Goal: Find specific page/section: Find specific page/section

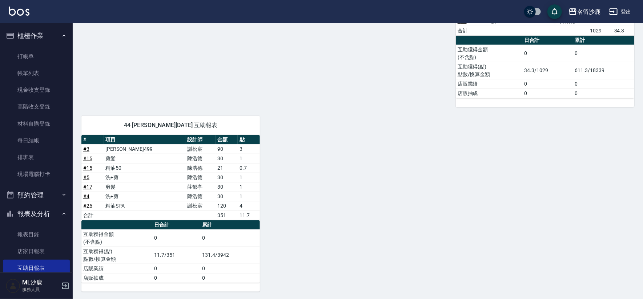
scroll to position [121, 0]
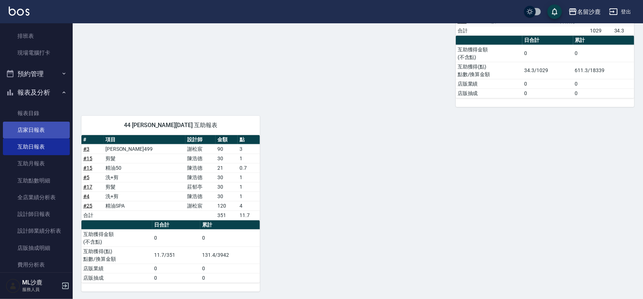
click at [45, 128] on link "店家日報表" at bounding box center [36, 129] width 67 height 17
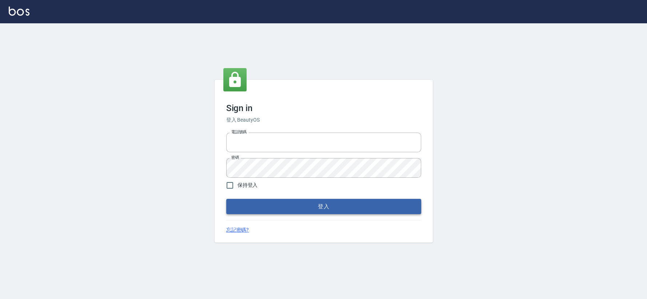
type input "0426653545"
click at [304, 207] on button "登入" at bounding box center [323, 206] width 195 height 15
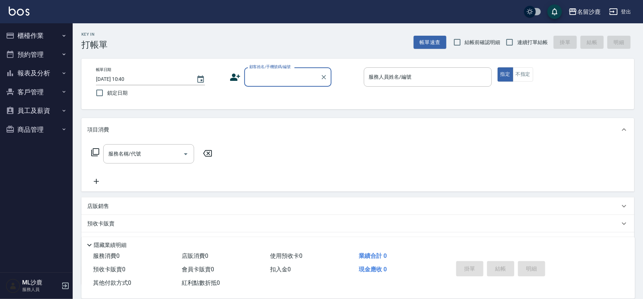
click at [49, 73] on button "報表及分析" at bounding box center [36, 73] width 67 height 19
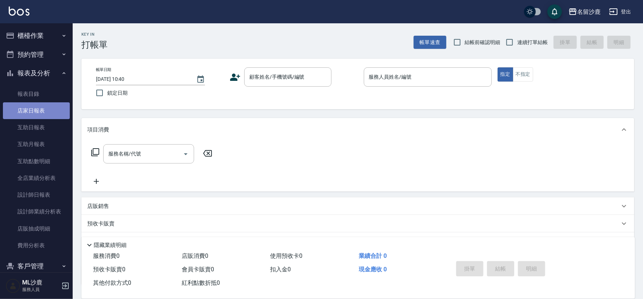
click at [52, 107] on link "店家日報表" at bounding box center [36, 110] width 67 height 17
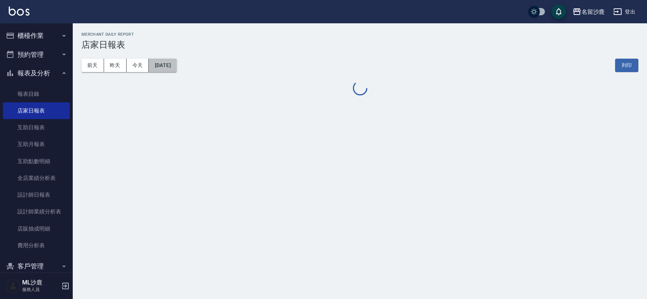
click at [163, 67] on button "[DATE]" at bounding box center [163, 65] width 28 height 13
click at [176, 69] on button "[DATE]" at bounding box center [163, 65] width 28 height 13
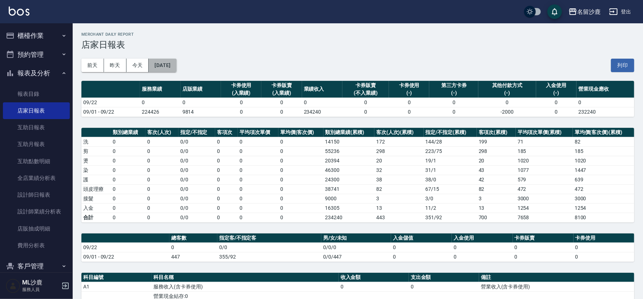
click at [173, 60] on button "[DATE]" at bounding box center [163, 65] width 28 height 13
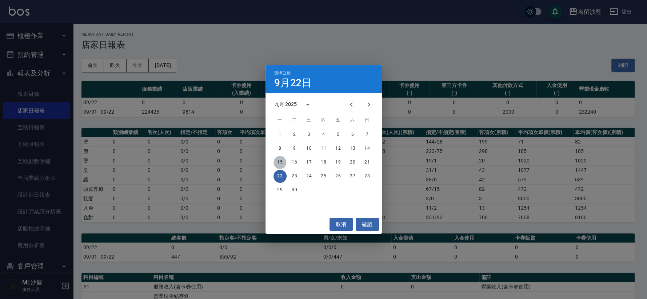
click at [277, 161] on button "15" at bounding box center [279, 162] width 13 height 13
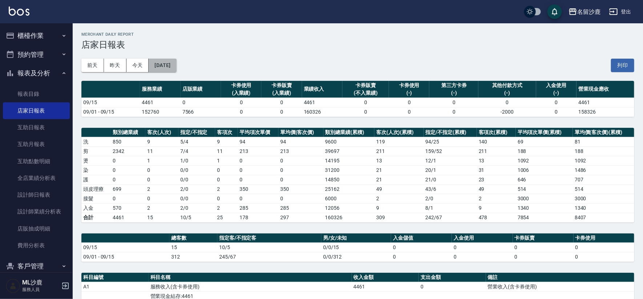
click at [176, 67] on button "2025/09/15" at bounding box center [163, 65] width 28 height 13
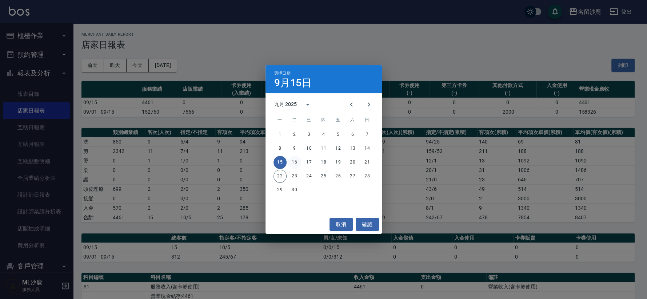
click at [291, 162] on button "16" at bounding box center [294, 162] width 13 height 13
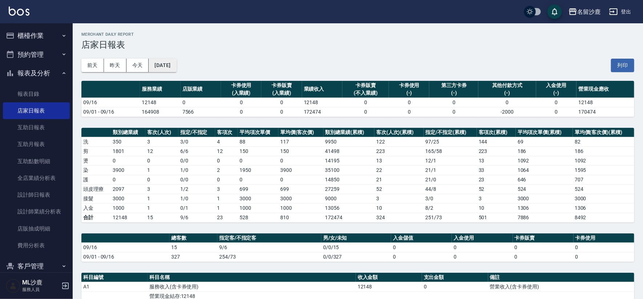
click at [169, 66] on button "2025/09/16" at bounding box center [163, 65] width 28 height 13
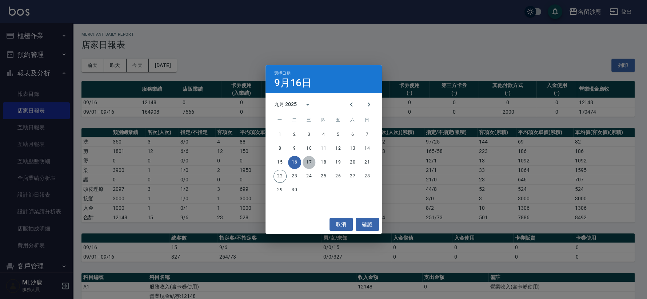
click at [312, 161] on button "17" at bounding box center [309, 162] width 13 height 13
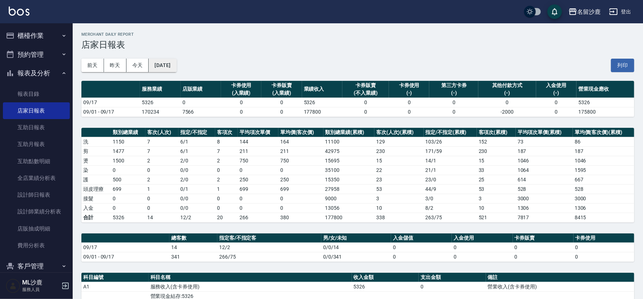
click at [170, 62] on button "2025/09/17" at bounding box center [163, 65] width 28 height 13
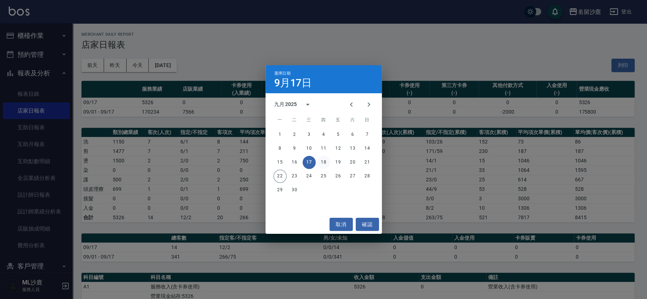
click at [325, 165] on button "18" at bounding box center [323, 162] width 13 height 13
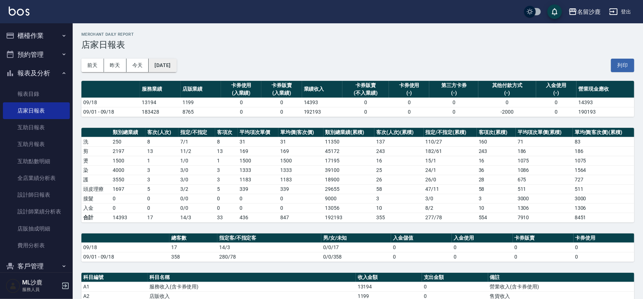
click at [176, 65] on button "2025/09/18" at bounding box center [163, 65] width 28 height 13
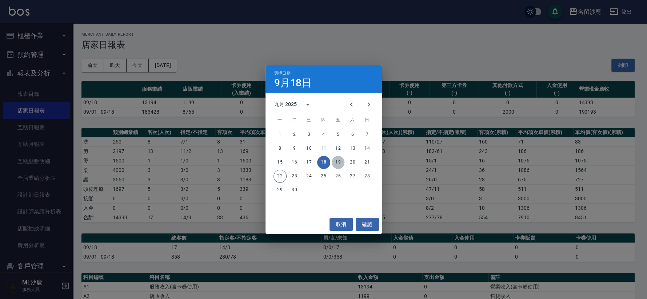
click at [341, 160] on button "19" at bounding box center [338, 162] width 13 height 13
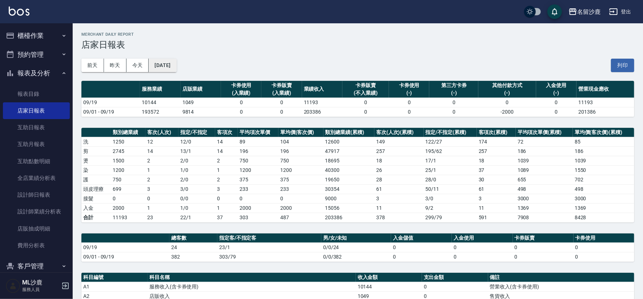
click at [176, 71] on button "2025/09/19" at bounding box center [163, 65] width 28 height 13
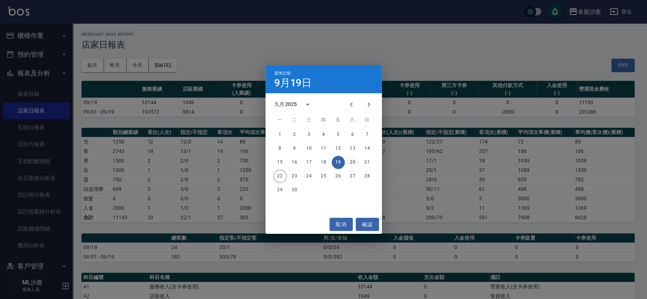
click at [351, 163] on button "20" at bounding box center [352, 162] width 13 height 13
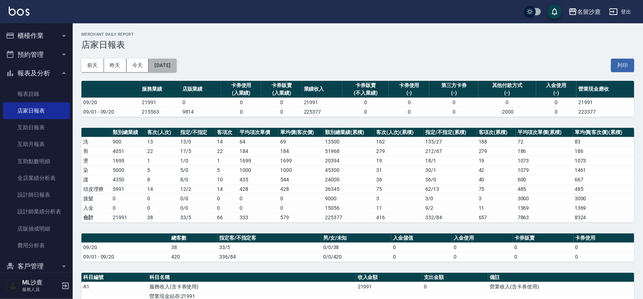
click at [176, 68] on button "2025/09/20" at bounding box center [163, 65] width 28 height 13
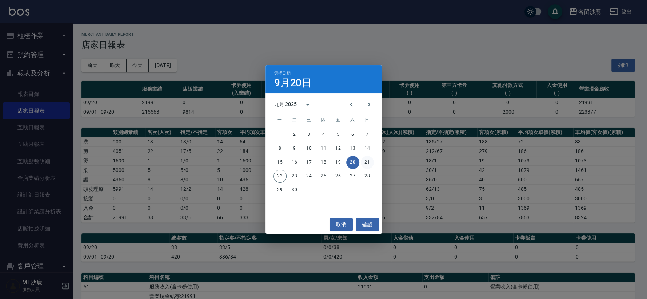
click at [372, 163] on button "21" at bounding box center [367, 162] width 13 height 13
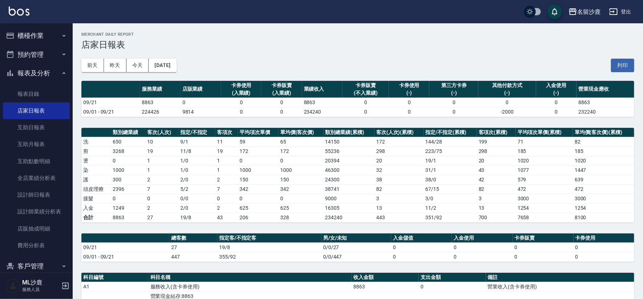
click at [47, 35] on button "櫃檯作業" at bounding box center [36, 35] width 67 height 19
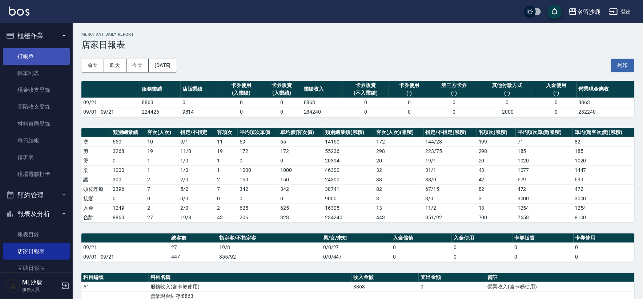
click at [31, 52] on link "打帳單" at bounding box center [36, 56] width 67 height 17
